Goal: Obtain resource: Obtain resource

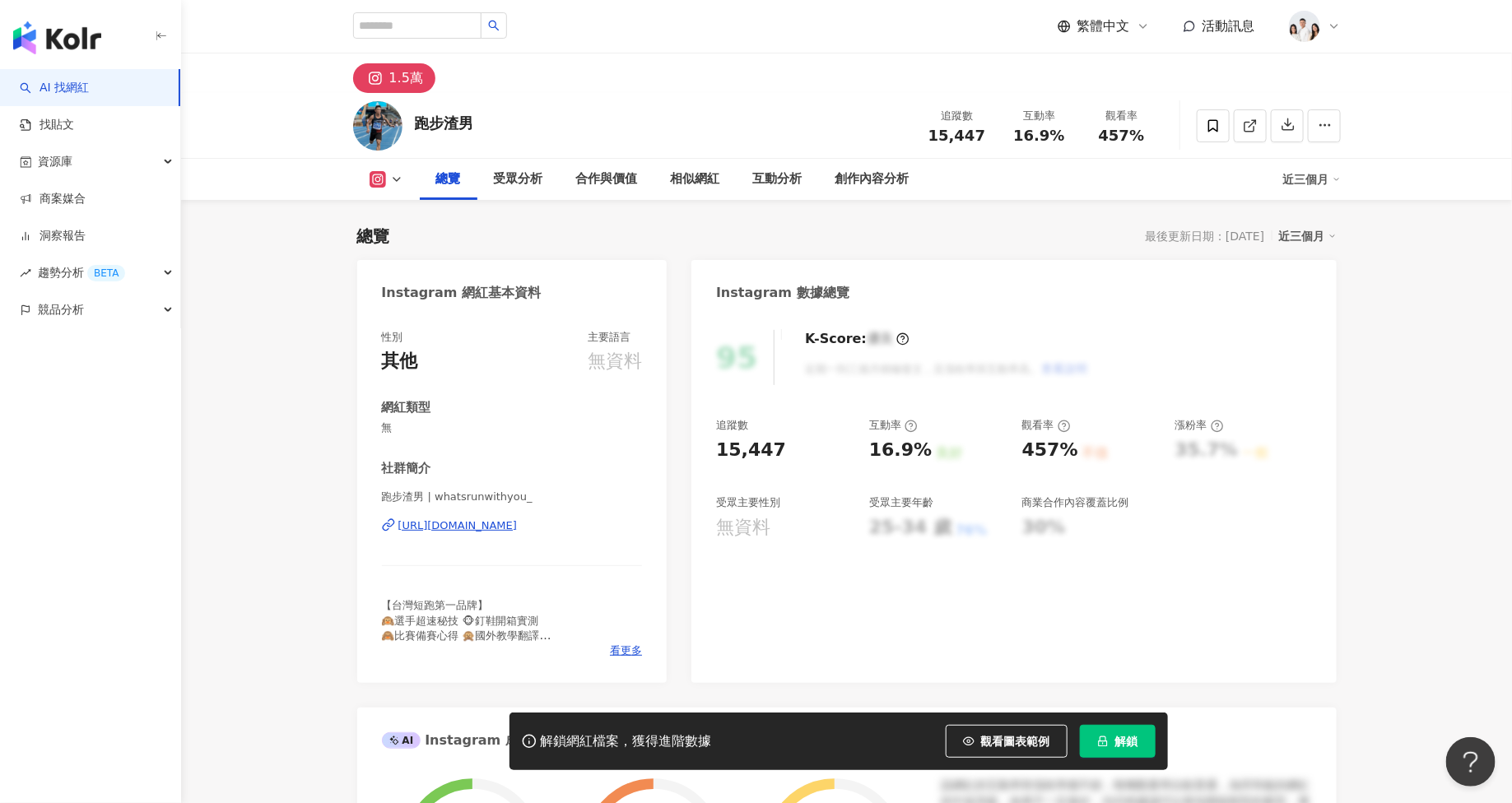
scroll to position [100, 0]
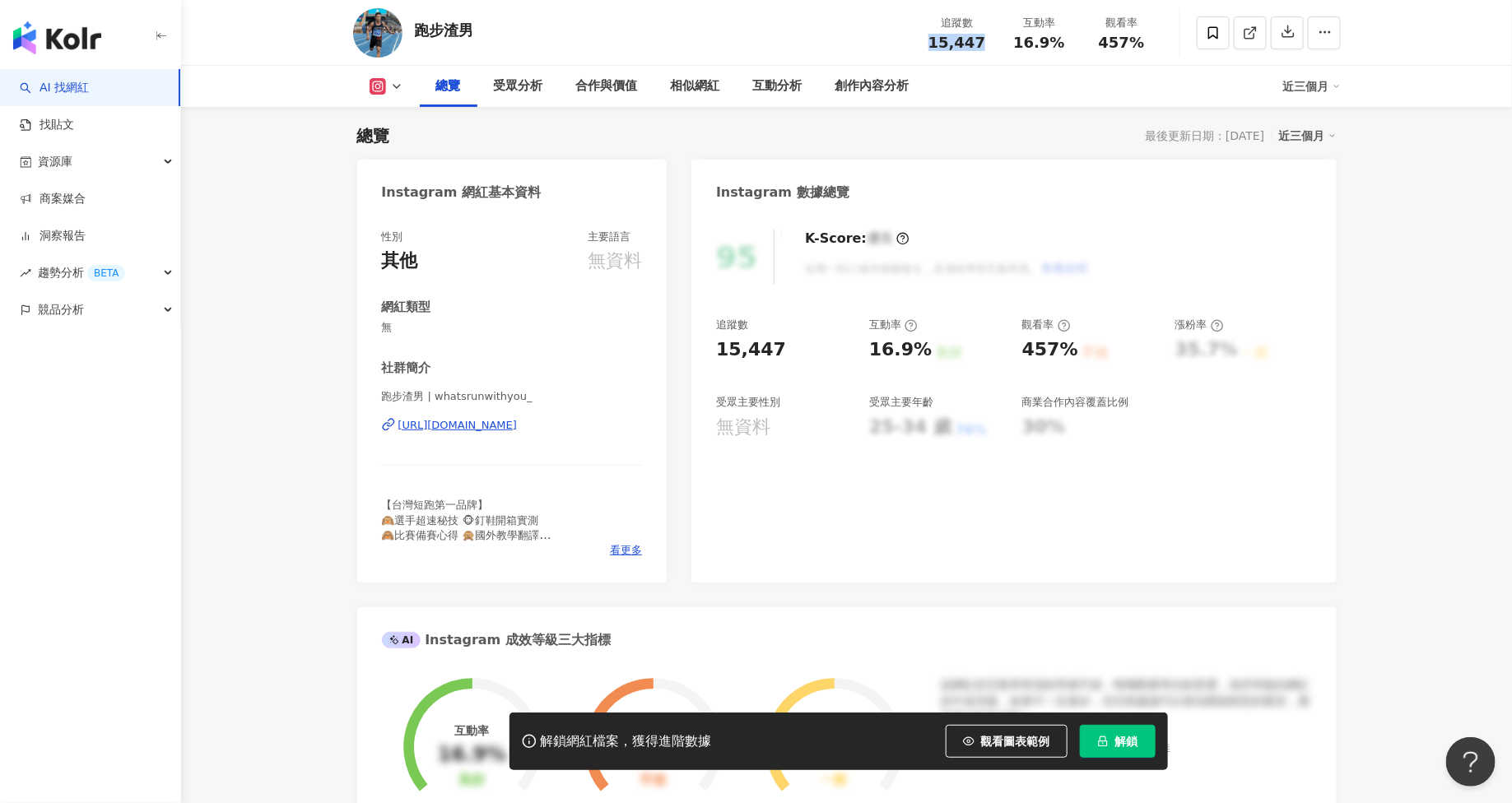
drag, startPoint x: 919, startPoint y: 47, endPoint x: 991, endPoint y: 48, distance: 72.0
click at [991, 48] on div "追蹤數 15,447" at bounding box center [957, 32] width 83 height 36
copy span "15,447"
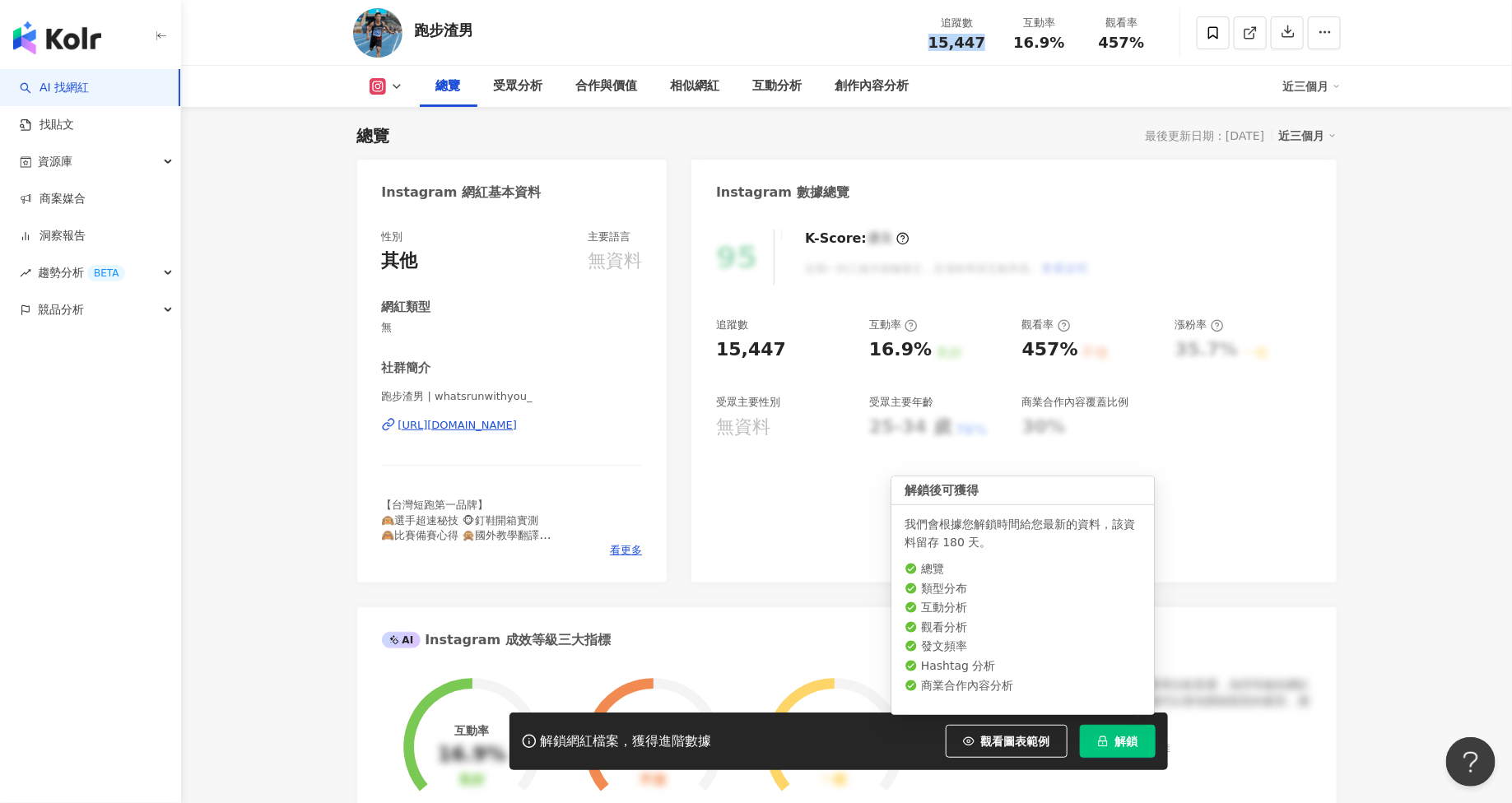
click at [1129, 749] on button "解鎖" at bounding box center [1118, 741] width 76 height 33
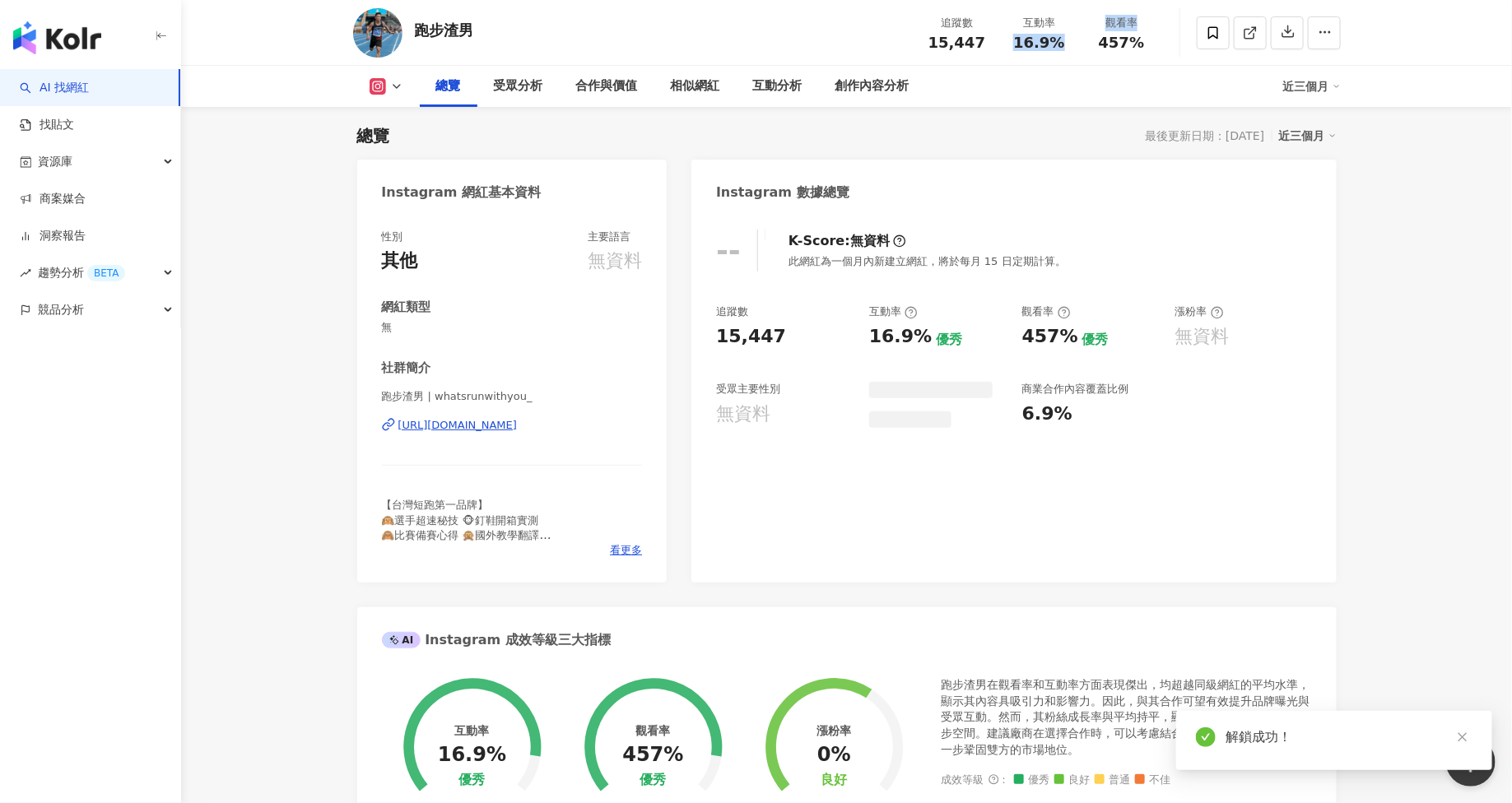
drag, startPoint x: 1018, startPoint y: 41, endPoint x: 1086, endPoint y: 41, distance: 68.0
click at [1086, 41] on div "追蹤數 15,447 互動率 16.9% 觀看率 457%" at bounding box center [1040, 32] width 247 height 49
copy div "16.9% 觀看率"
click at [1055, 54] on div "追蹤數 15,447 互動率 16.9% 觀看率 457%" at bounding box center [1040, 32] width 247 height 49
drag, startPoint x: 1008, startPoint y: 49, endPoint x: 1068, endPoint y: 47, distance: 60.0
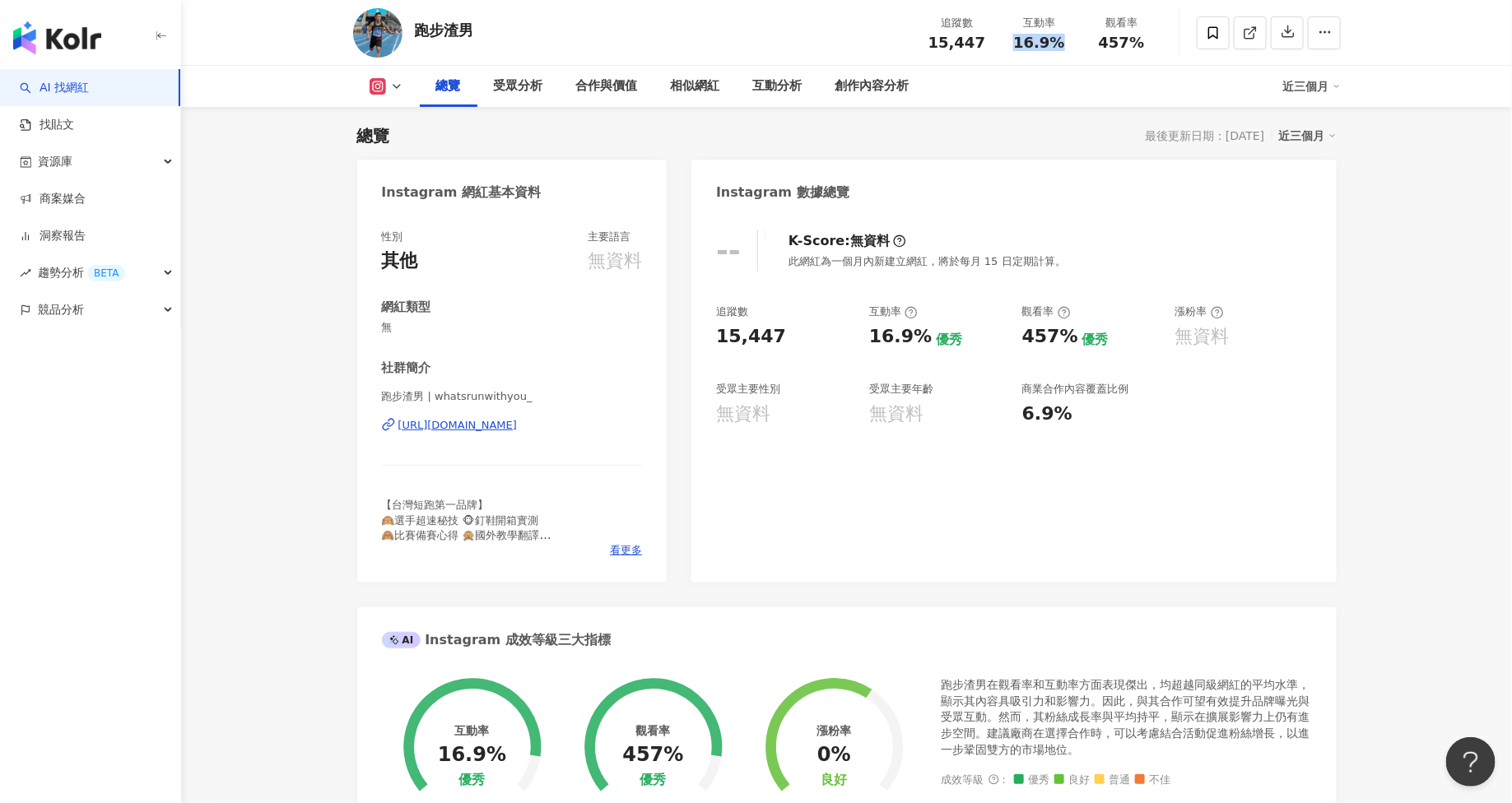
click at [1068, 47] on div "16.9%" at bounding box center [1039, 43] width 62 height 16
copy span "16.9%"
